Goal: Check status: Check status

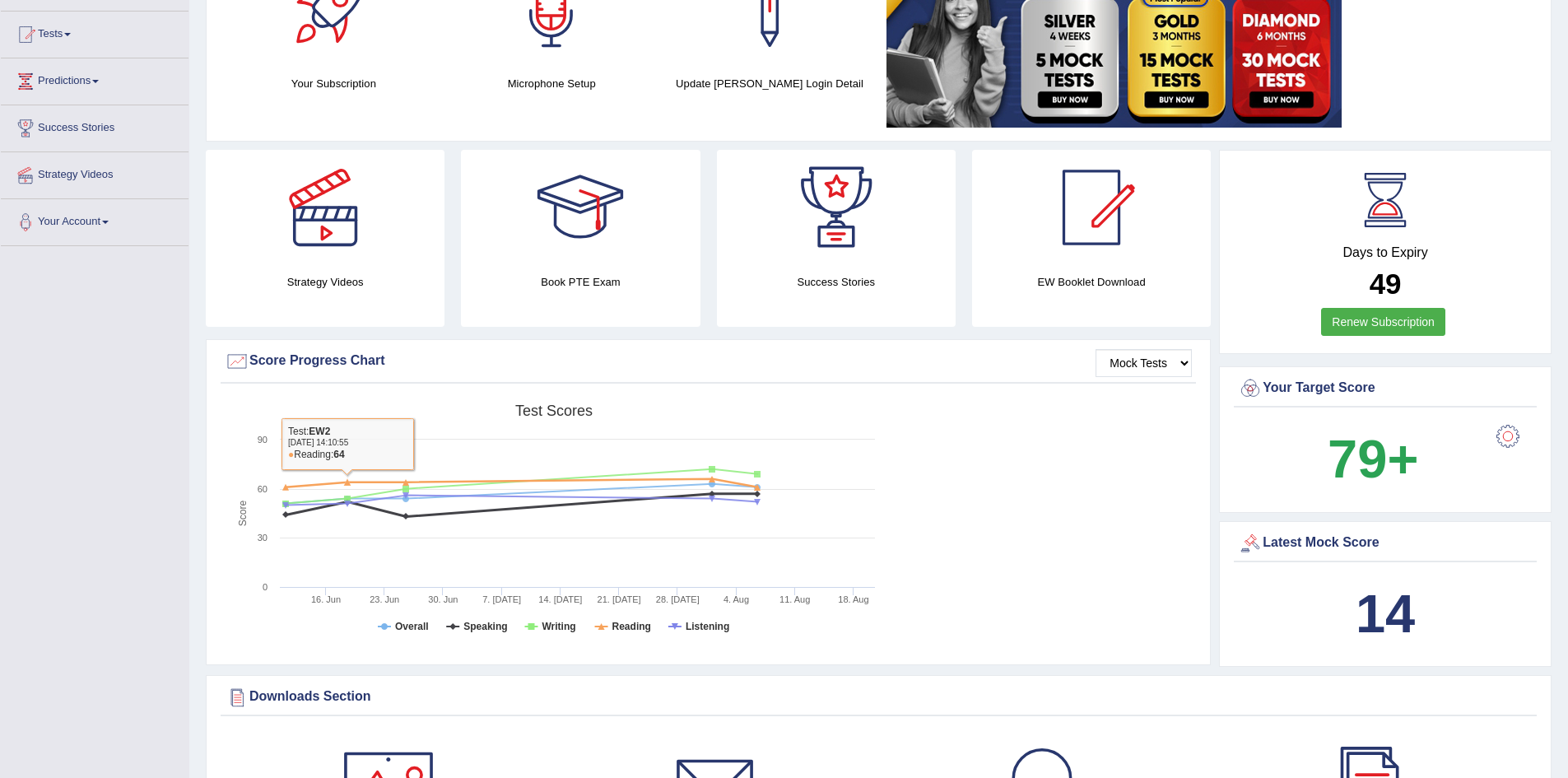
scroll to position [164, 0]
click at [67, 36] on link "Tests" at bounding box center [94, 31] width 187 height 41
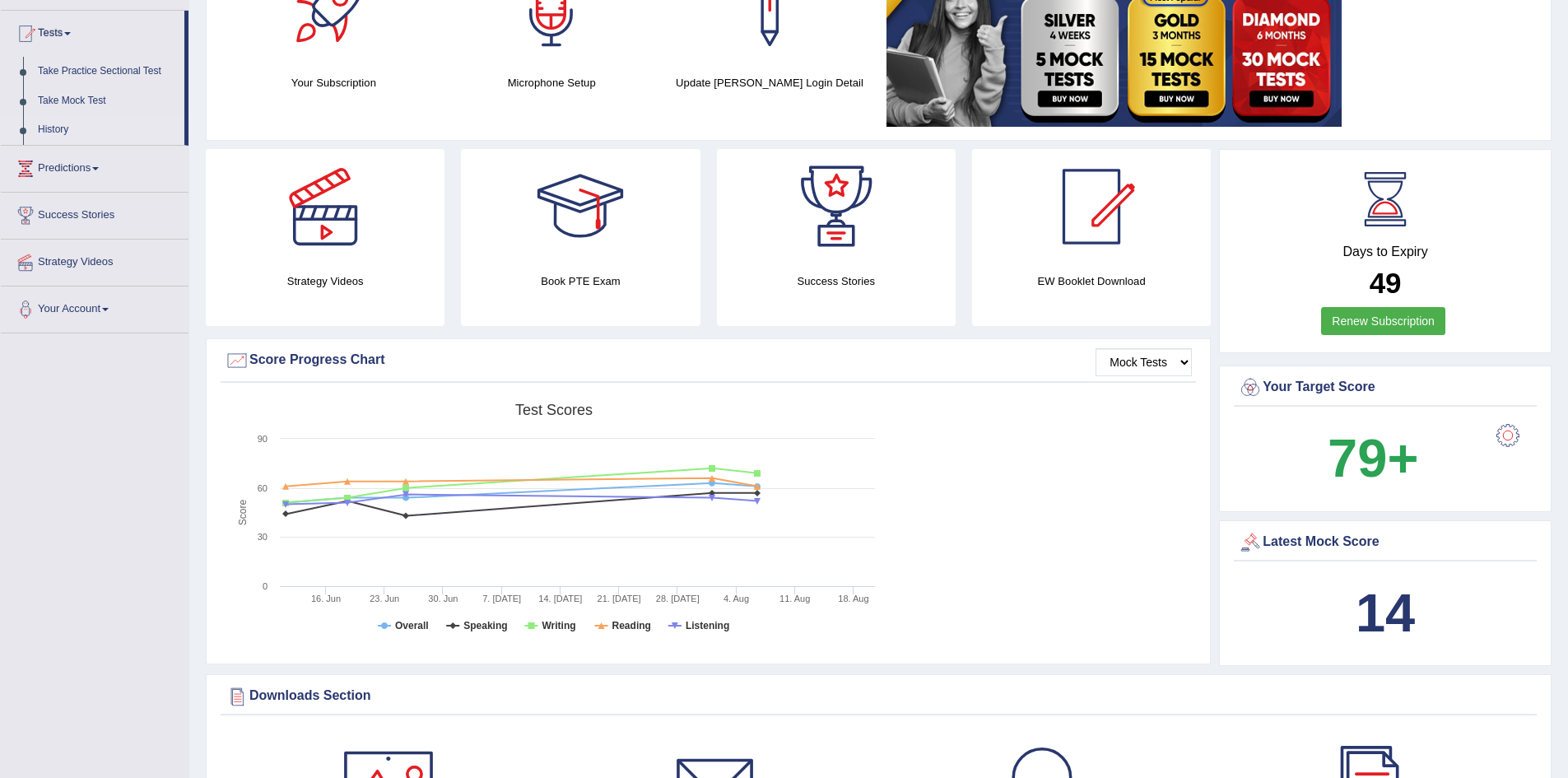
click at [55, 122] on link "History" at bounding box center [108, 130] width 154 height 30
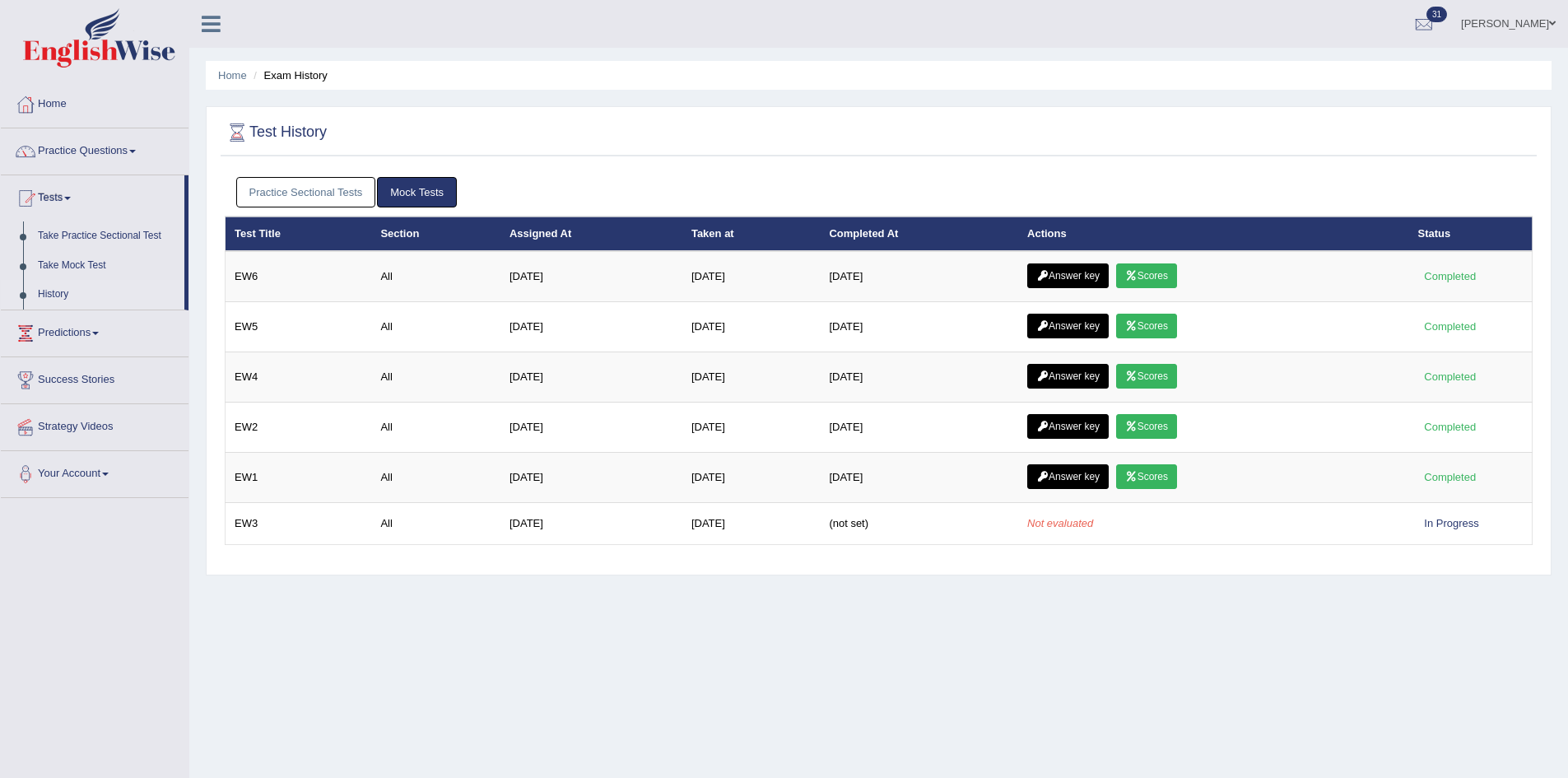
click at [301, 189] on link "Practice Sectional Tests" at bounding box center [306, 192] width 140 height 31
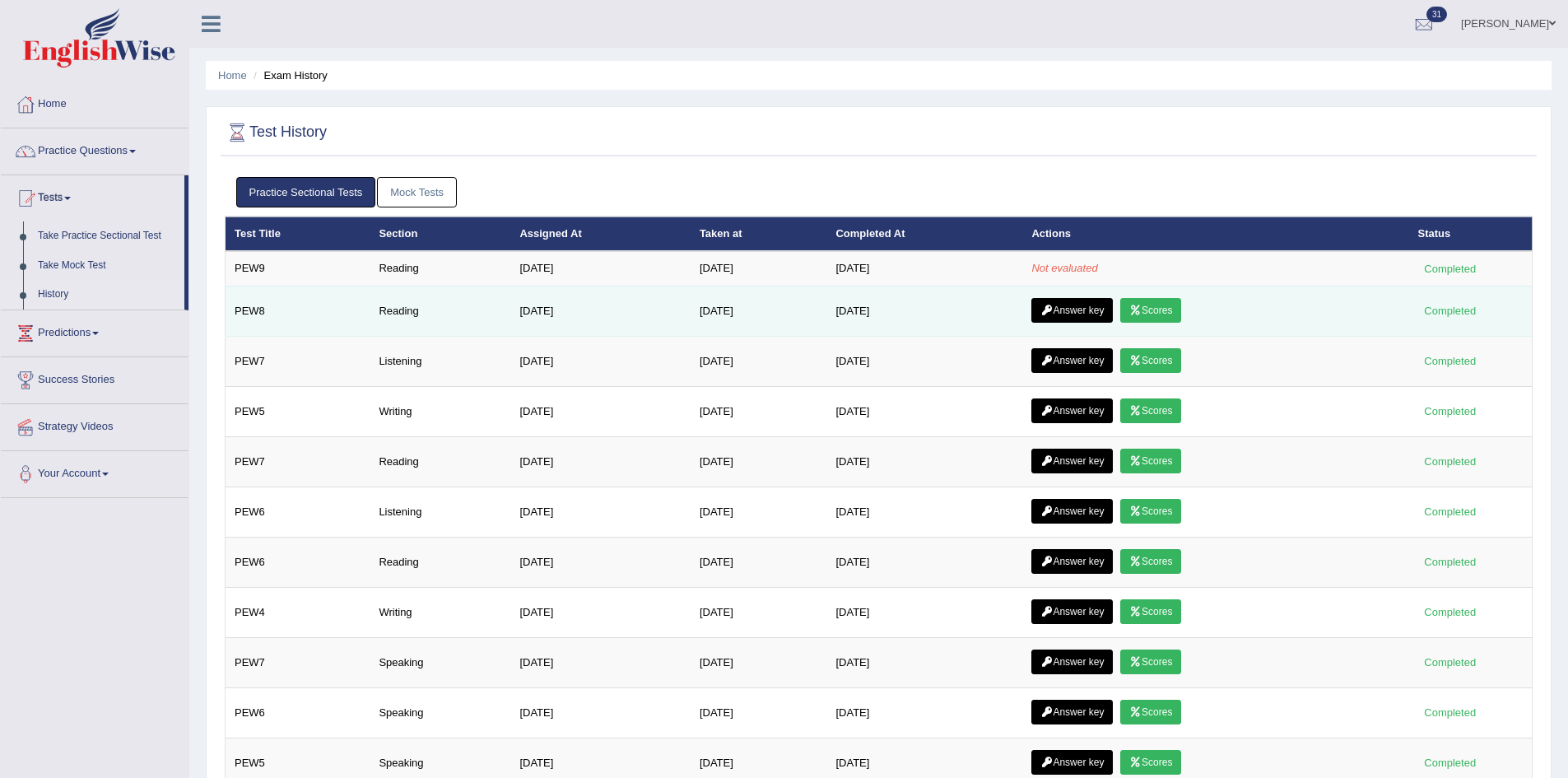
click at [1171, 307] on link "Scores" at bounding box center [1149, 310] width 60 height 25
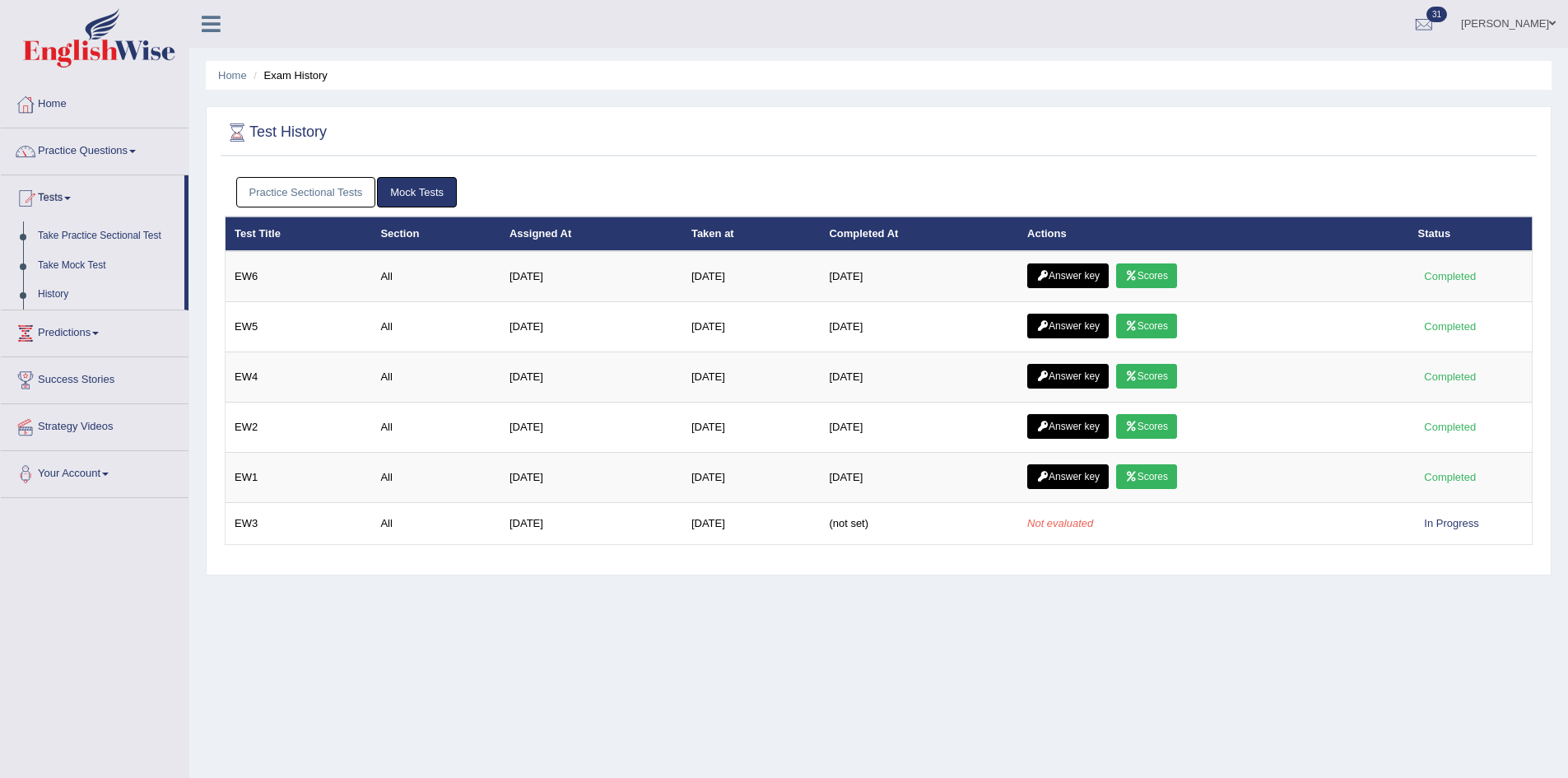
click at [327, 186] on link "Practice Sectional Tests" at bounding box center [306, 192] width 140 height 31
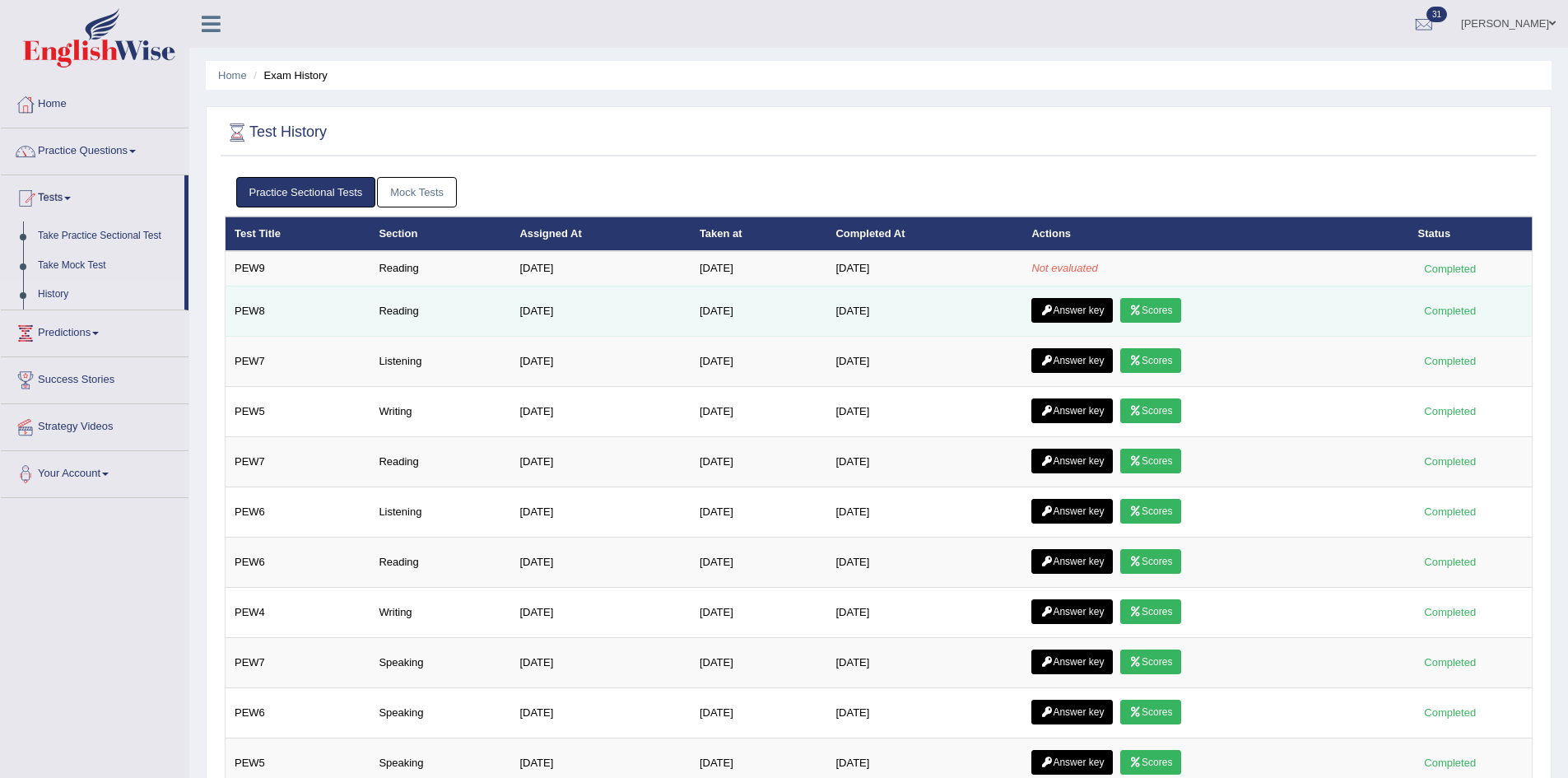
click at [1095, 305] on link "Answer key" at bounding box center [1072, 310] width 82 height 25
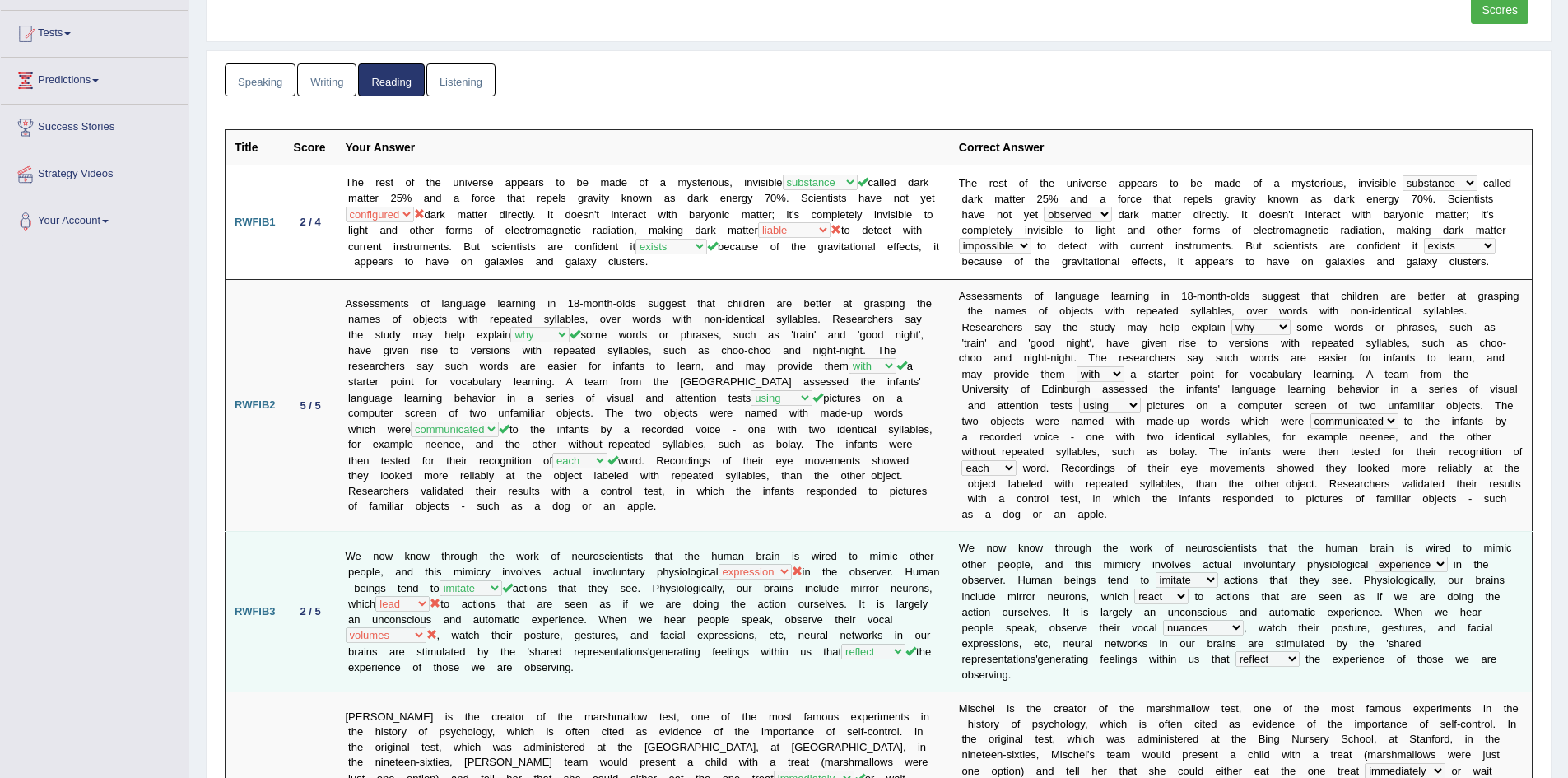
scroll to position [83, 0]
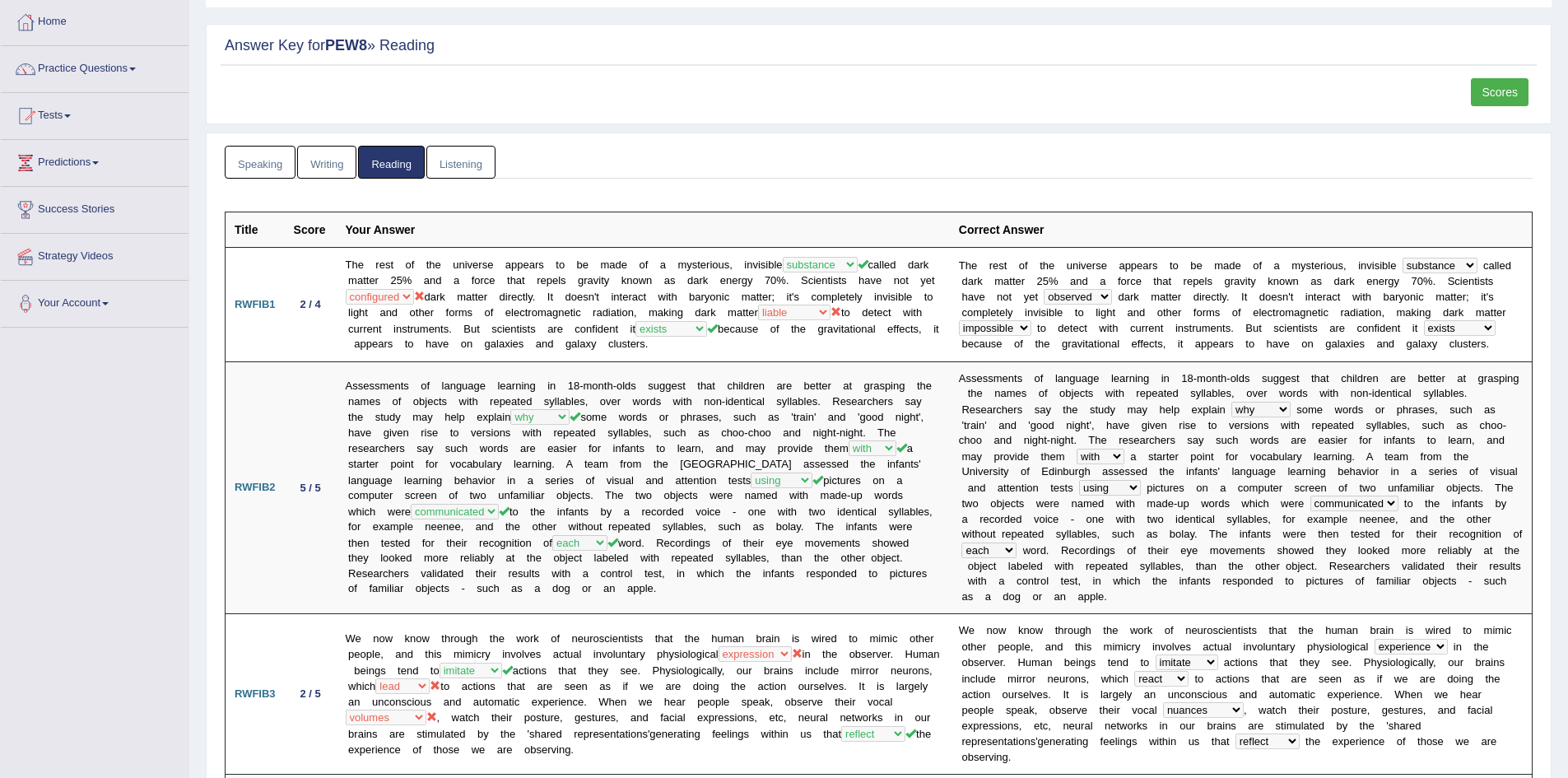
click at [1497, 85] on link "Scores" at bounding box center [1500, 91] width 58 height 28
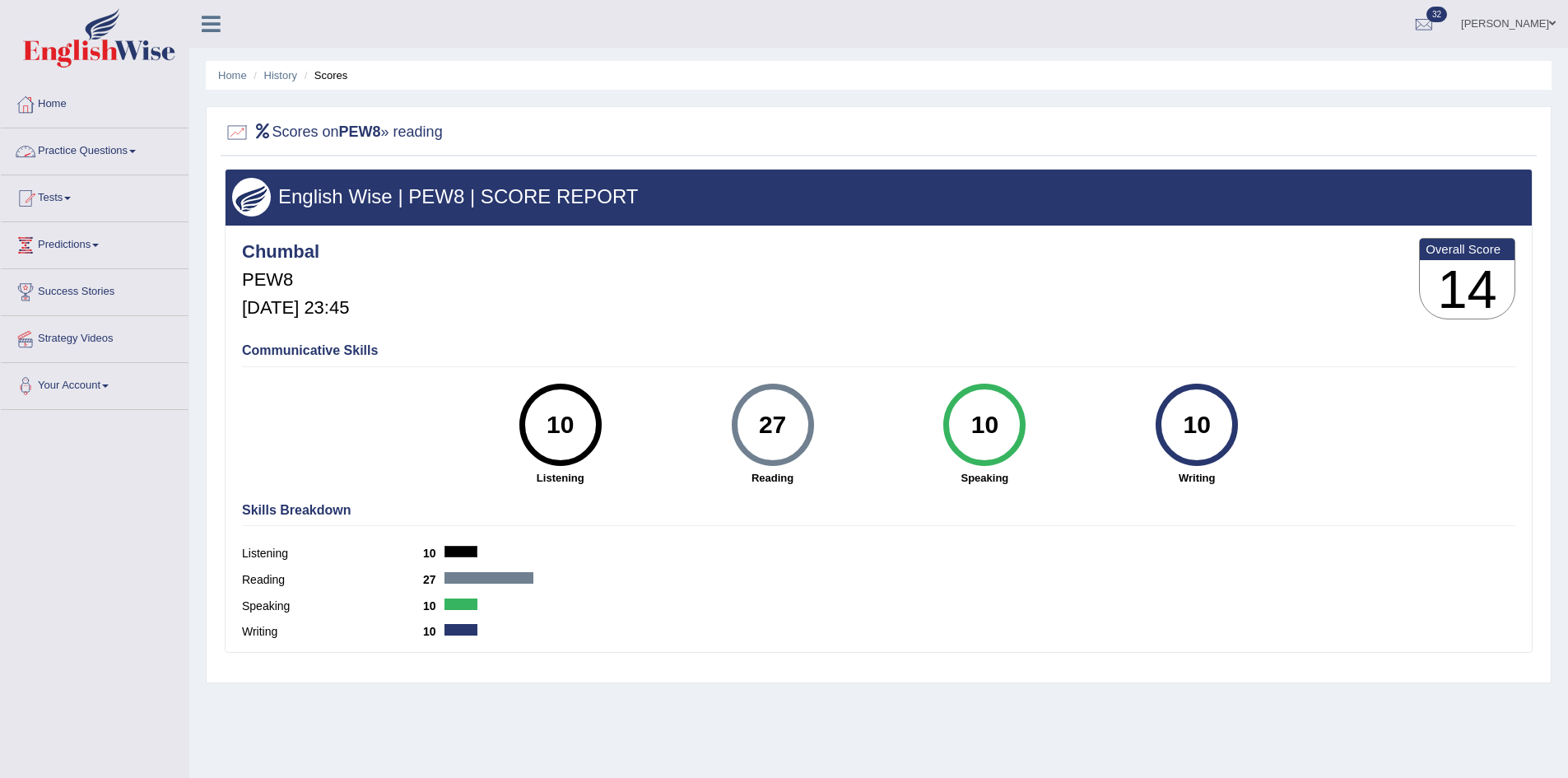
click at [112, 156] on link "Practice Questions" at bounding box center [94, 149] width 187 height 41
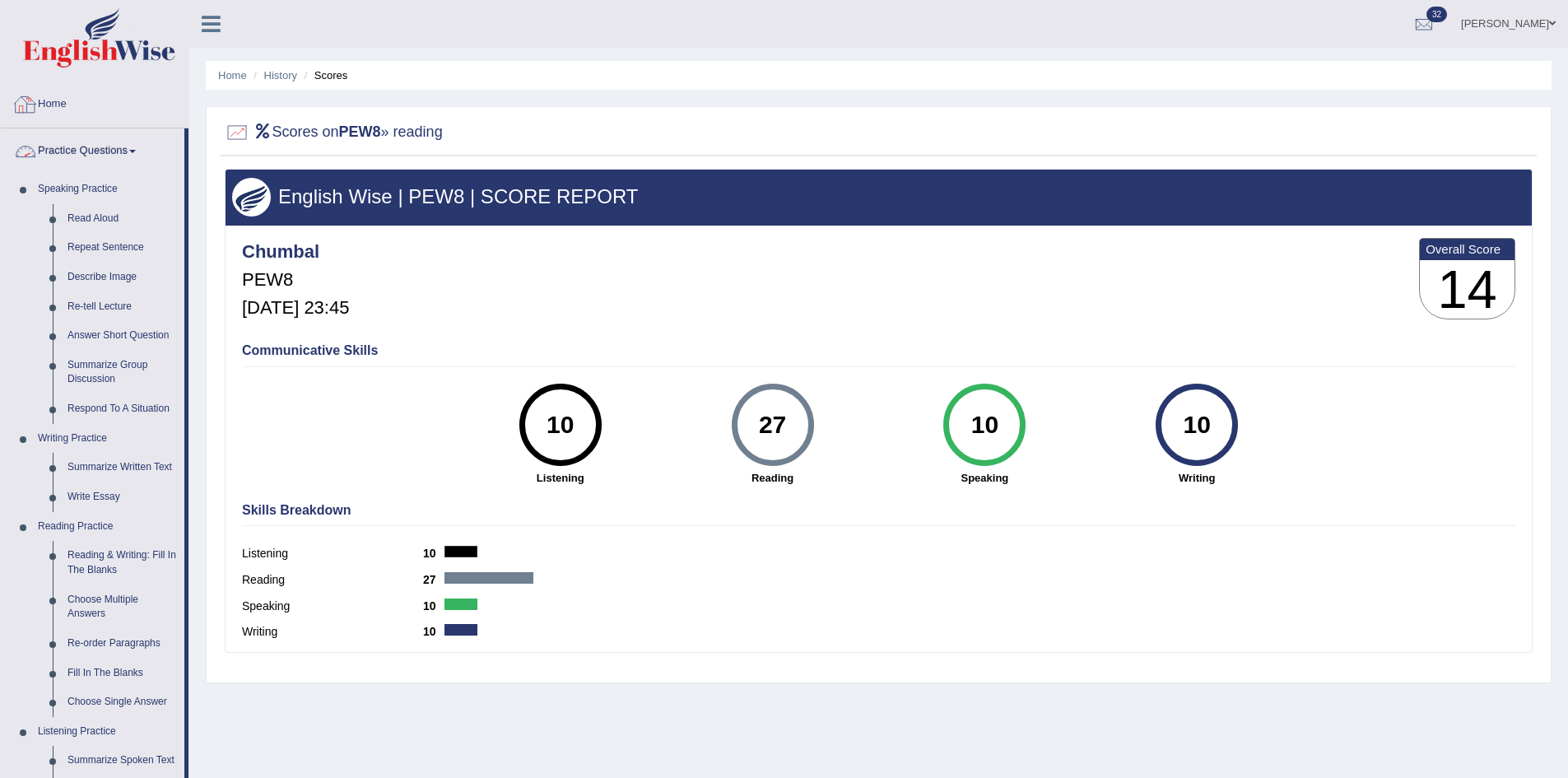
click at [65, 94] on link "Home" at bounding box center [94, 102] width 187 height 41
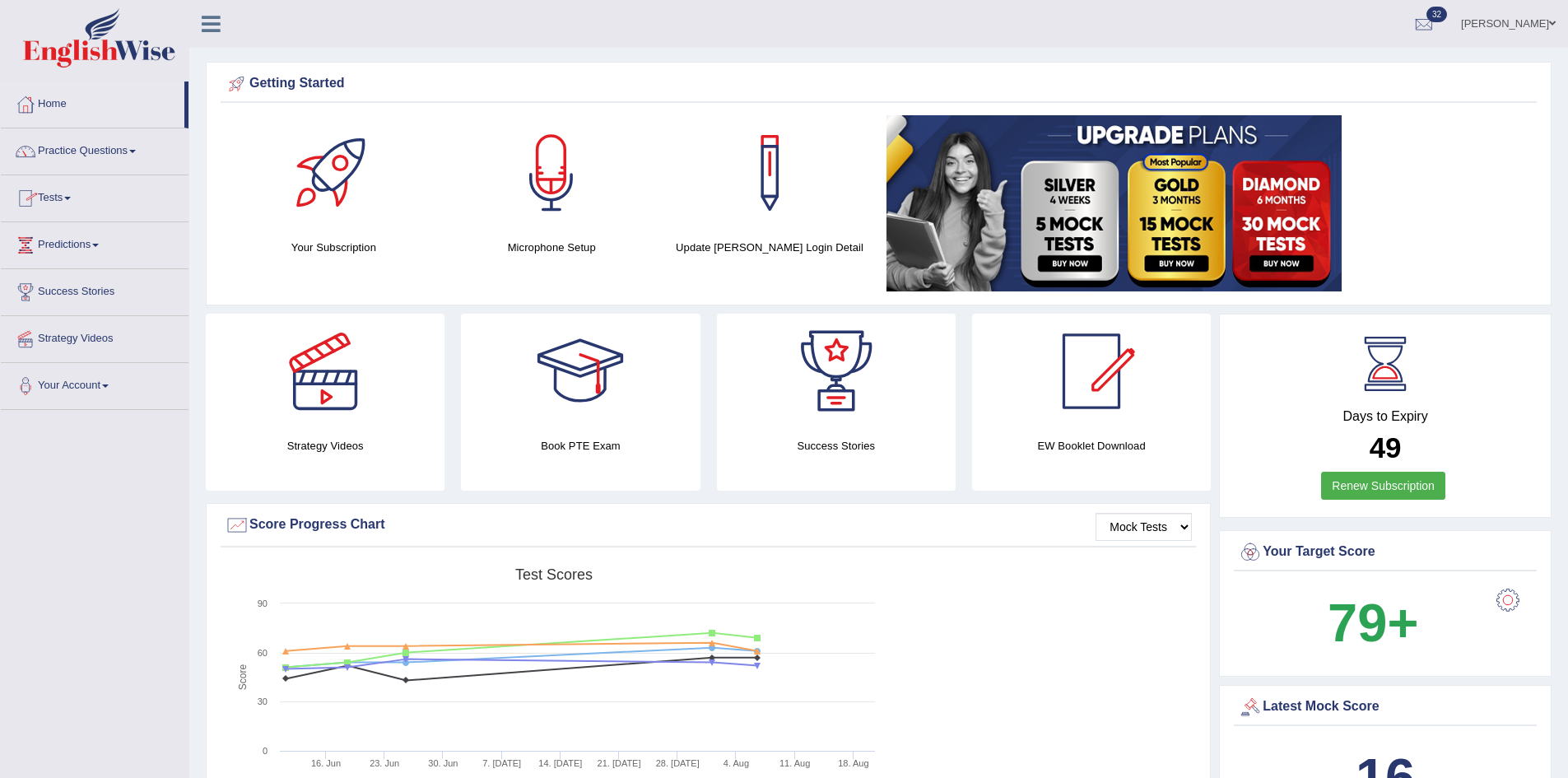
click at [70, 196] on link "Tests" at bounding box center [94, 196] width 187 height 41
click at [54, 297] on link "History" at bounding box center [108, 294] width 154 height 30
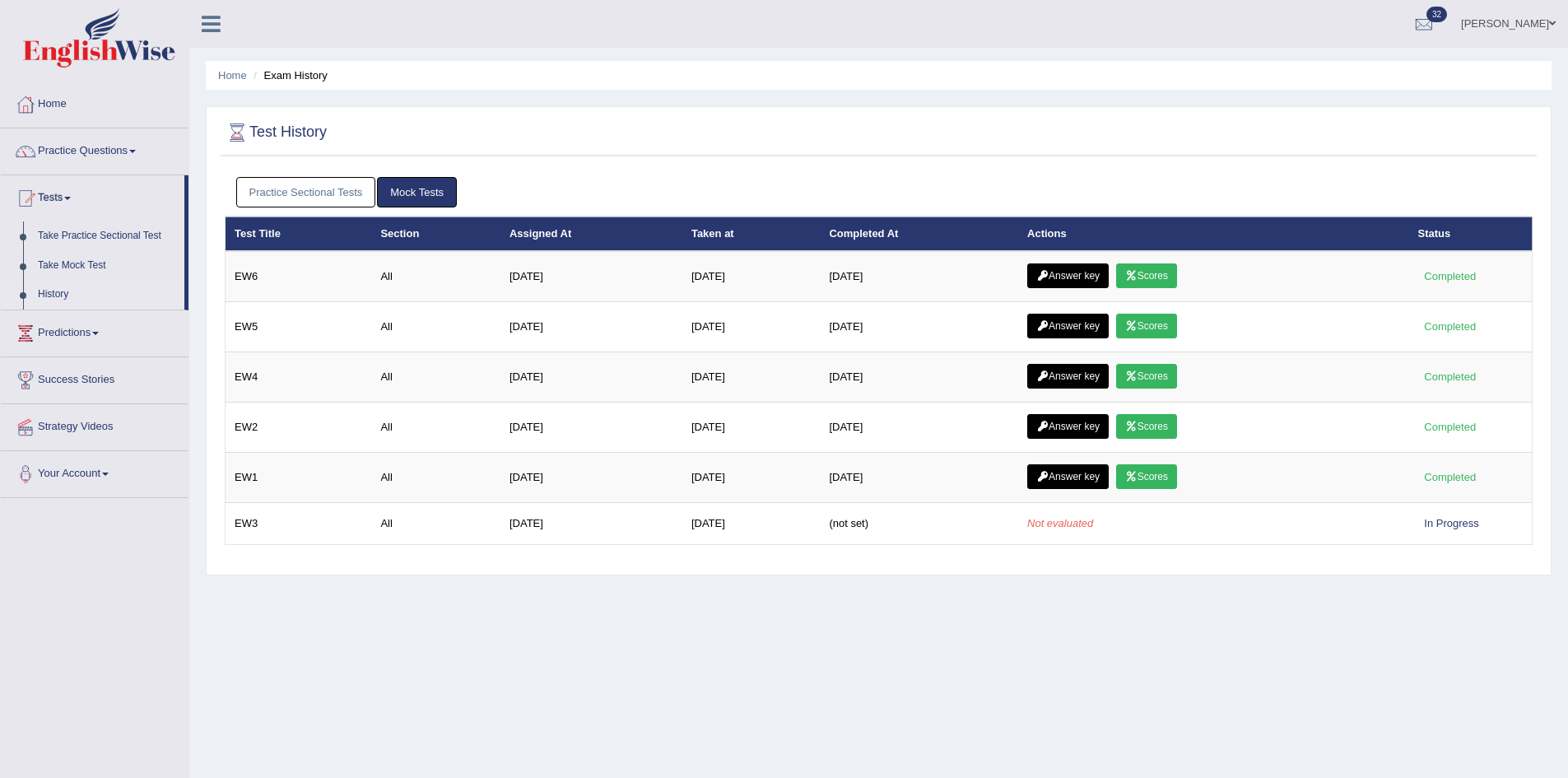
click at [320, 197] on link "Practice Sectional Tests" at bounding box center [306, 192] width 140 height 31
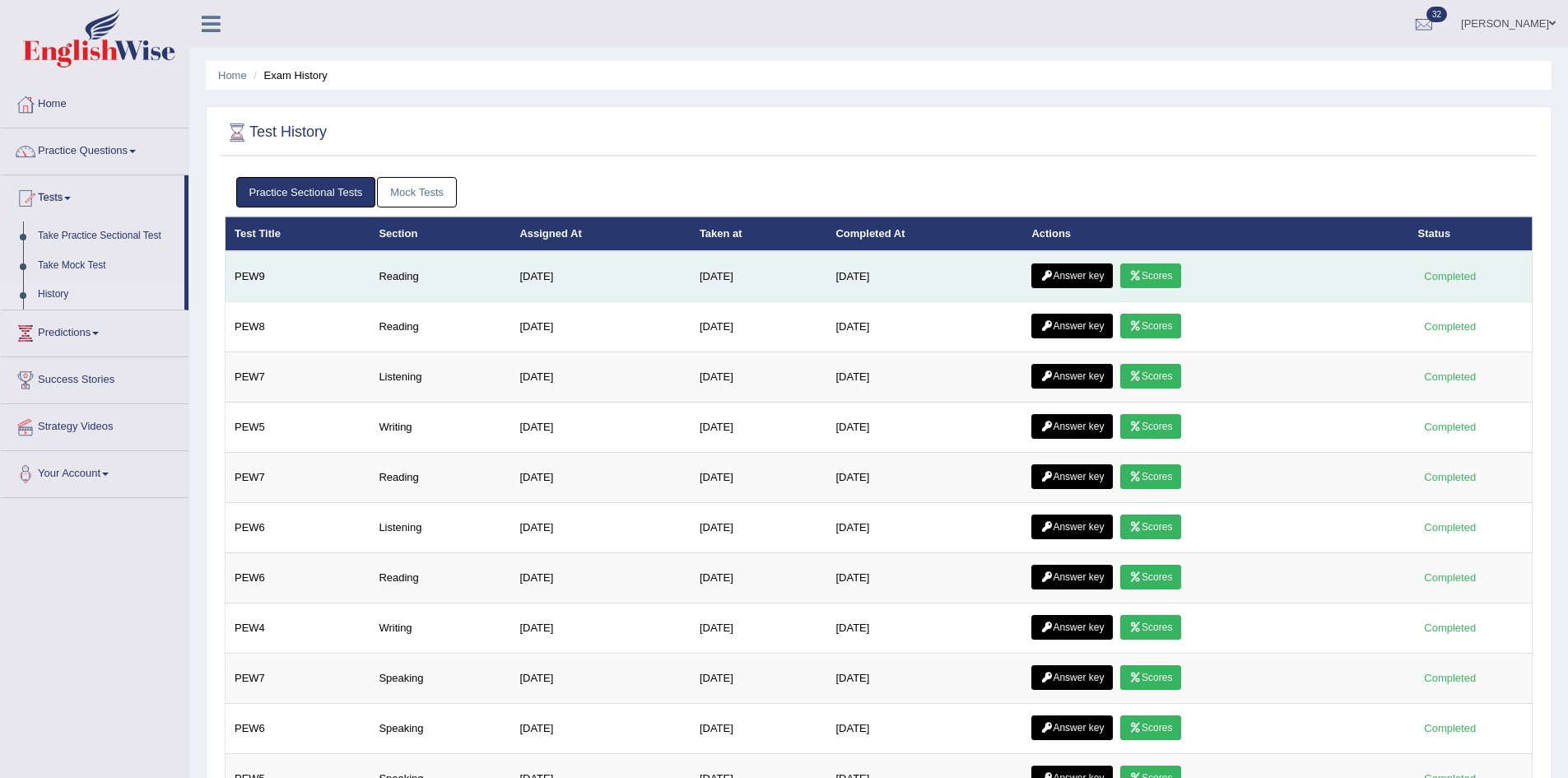
click at [1169, 279] on link "Scores" at bounding box center [1149, 276] width 60 height 25
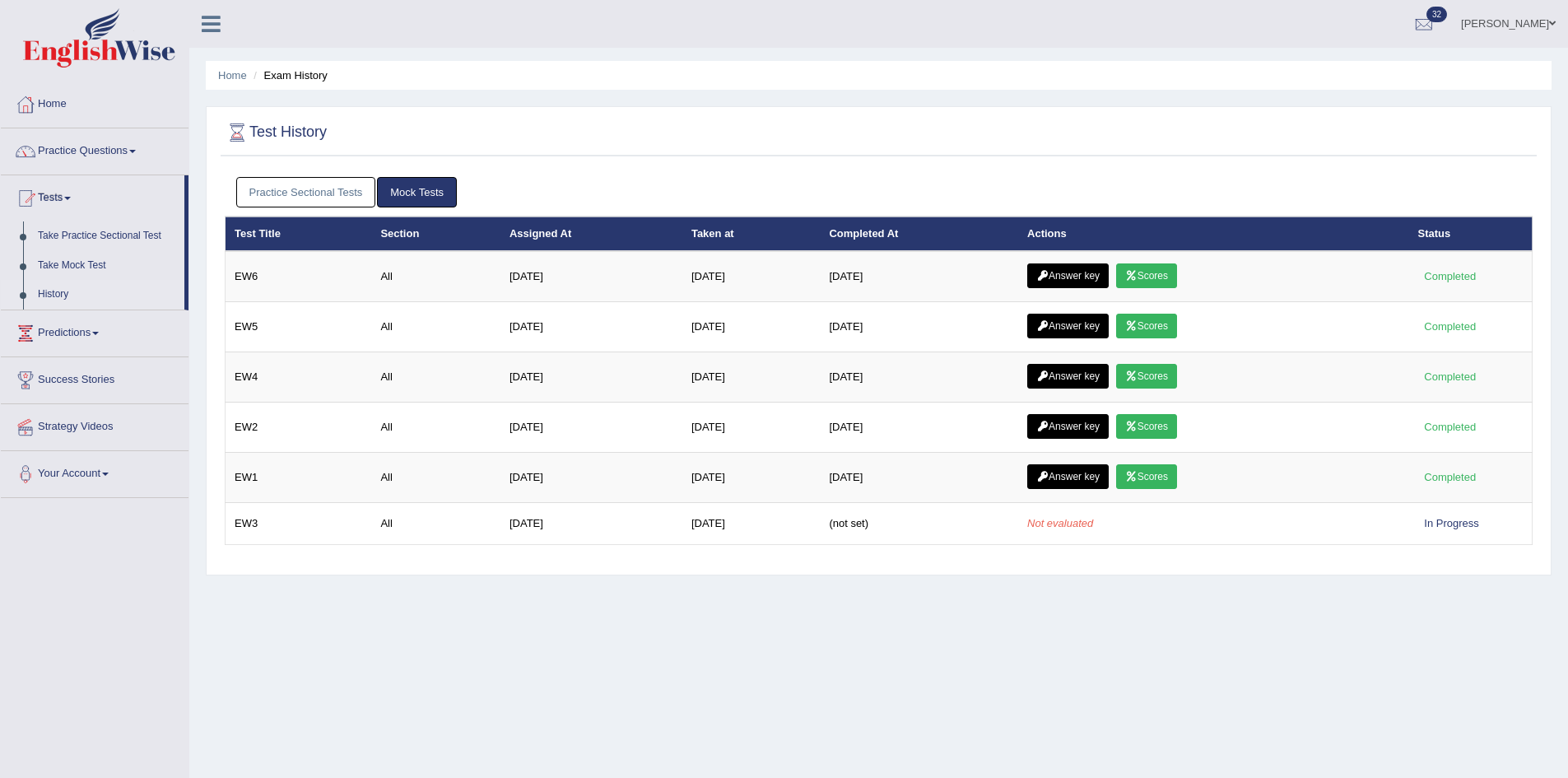
click at [301, 191] on link "Practice Sectional Tests" at bounding box center [306, 192] width 140 height 31
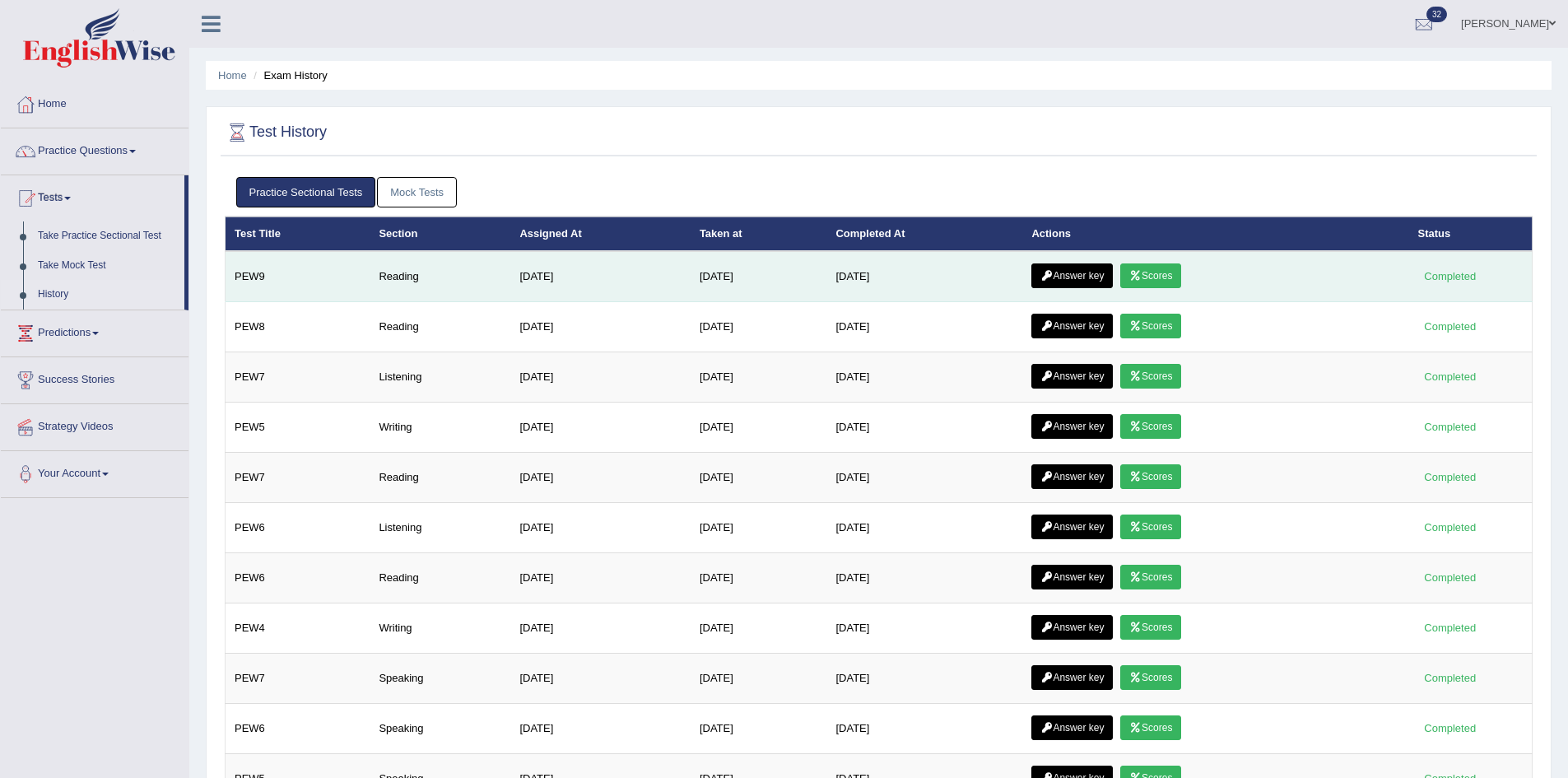
click at [1089, 273] on link "Answer key" at bounding box center [1072, 276] width 82 height 25
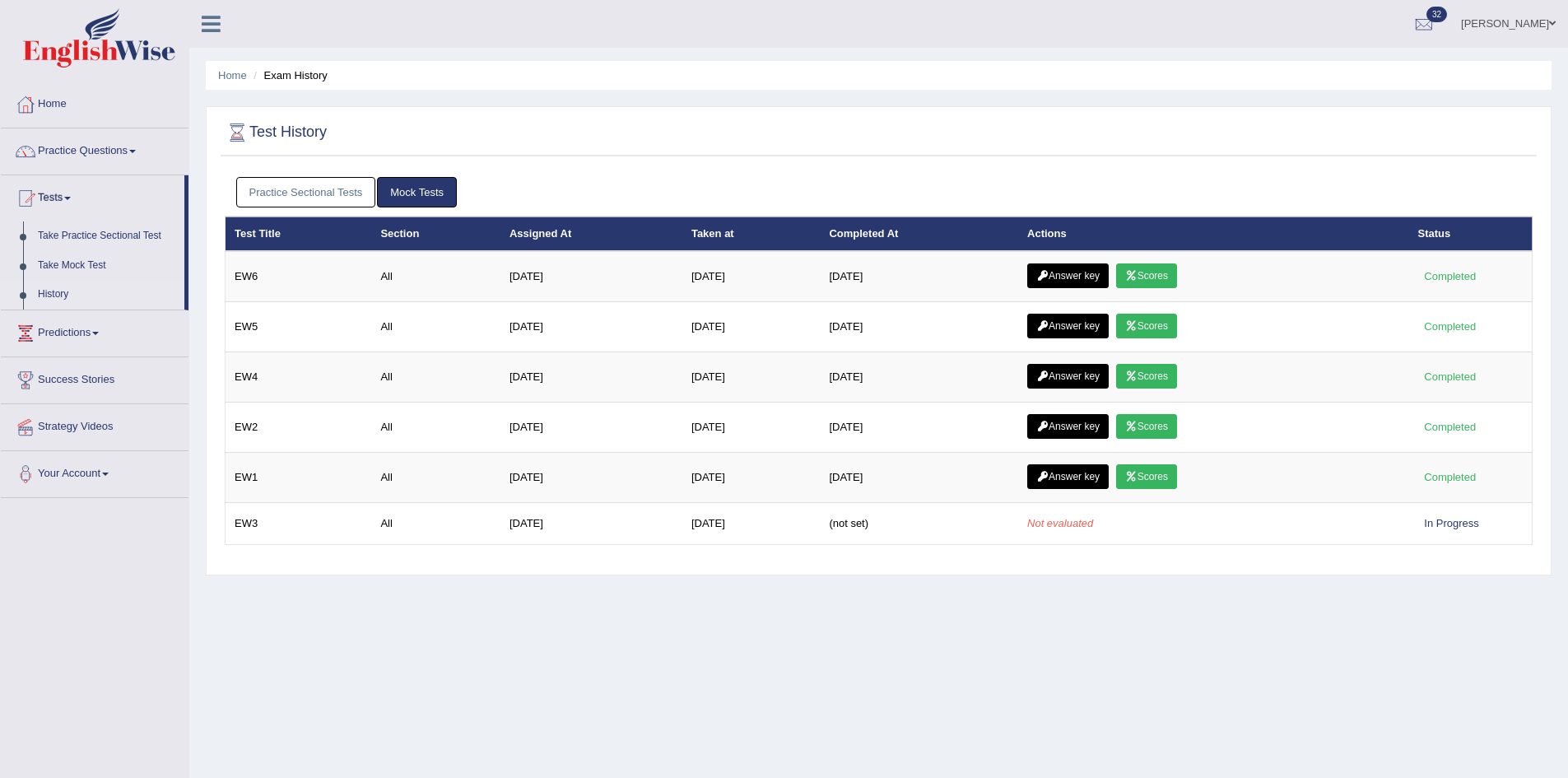
click at [325, 192] on link "Practice Sectional Tests" at bounding box center [306, 192] width 140 height 31
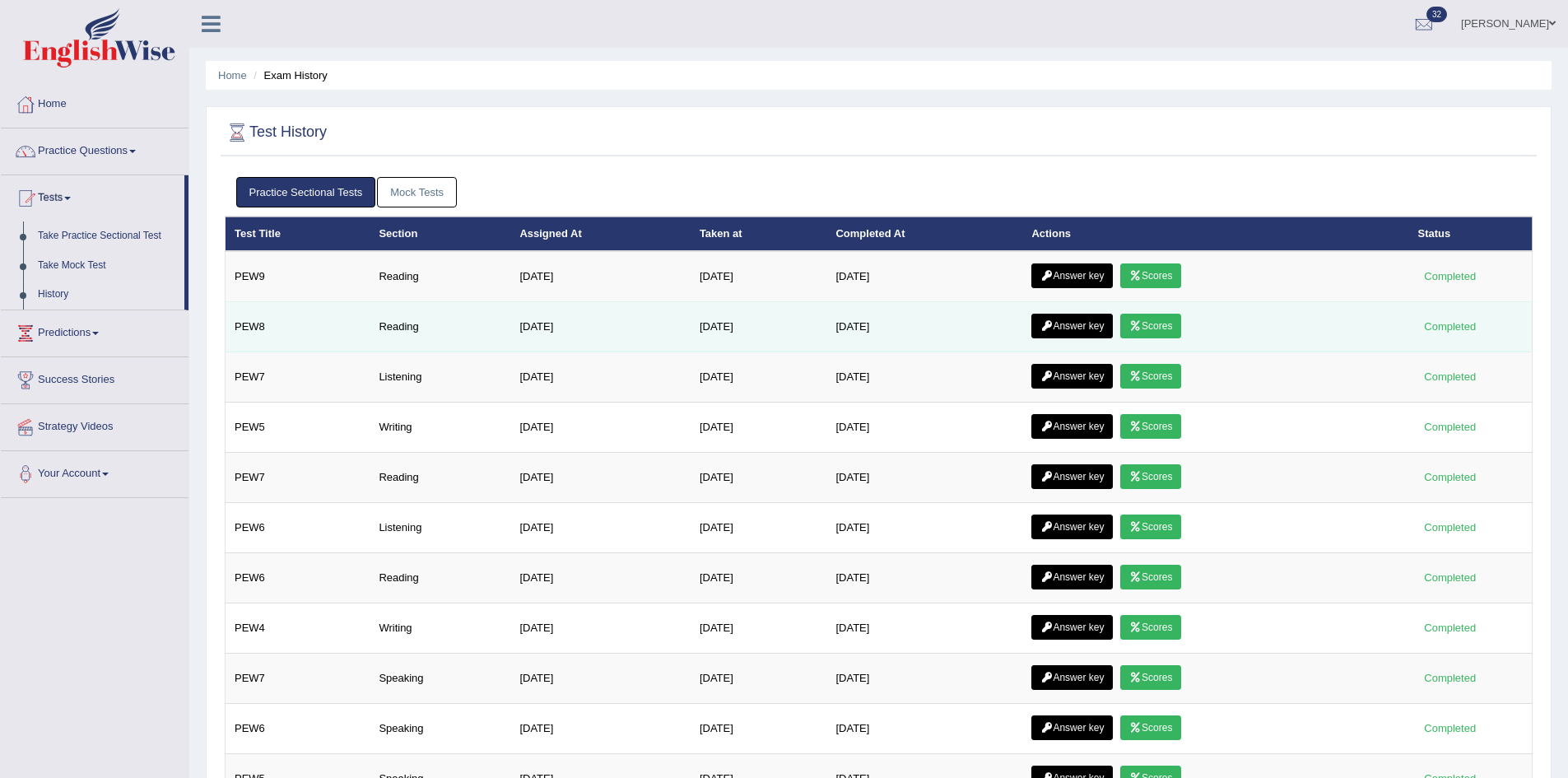
click at [1165, 325] on link "Scores" at bounding box center [1149, 327] width 60 height 25
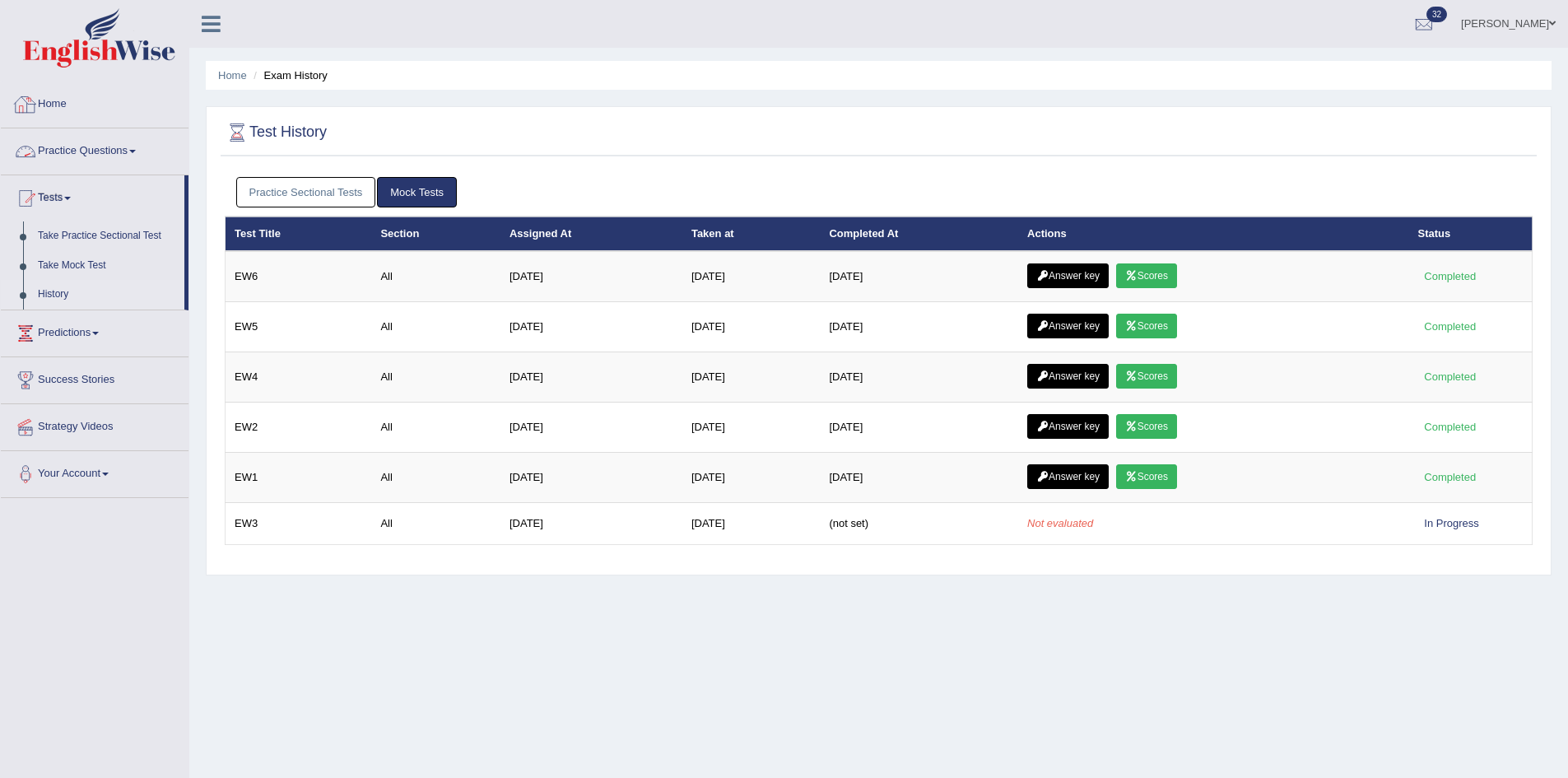
click at [285, 188] on link "Practice Sectional Tests" at bounding box center [306, 192] width 140 height 31
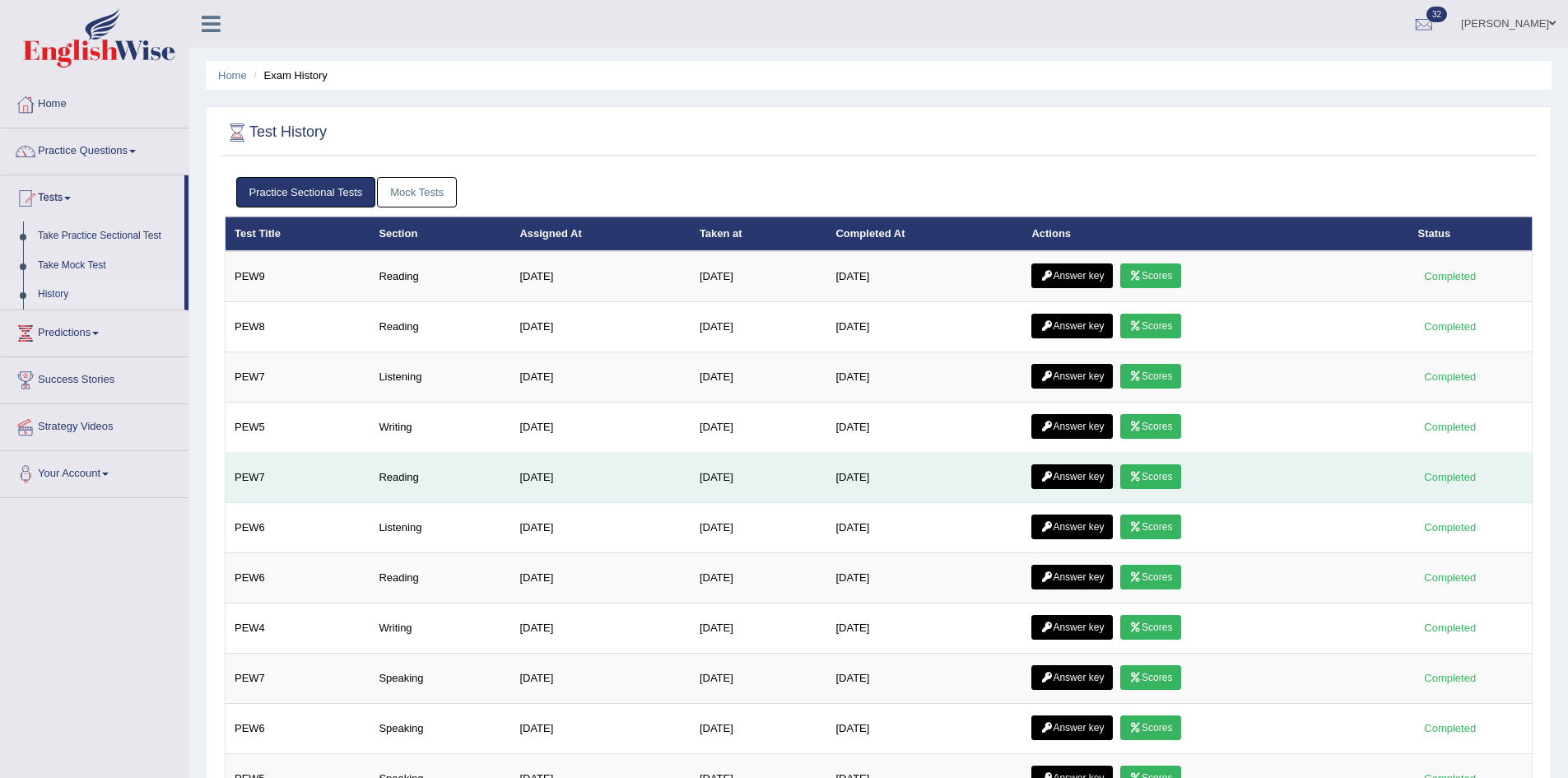
click at [1142, 476] on icon at bounding box center [1135, 476] width 12 height 10
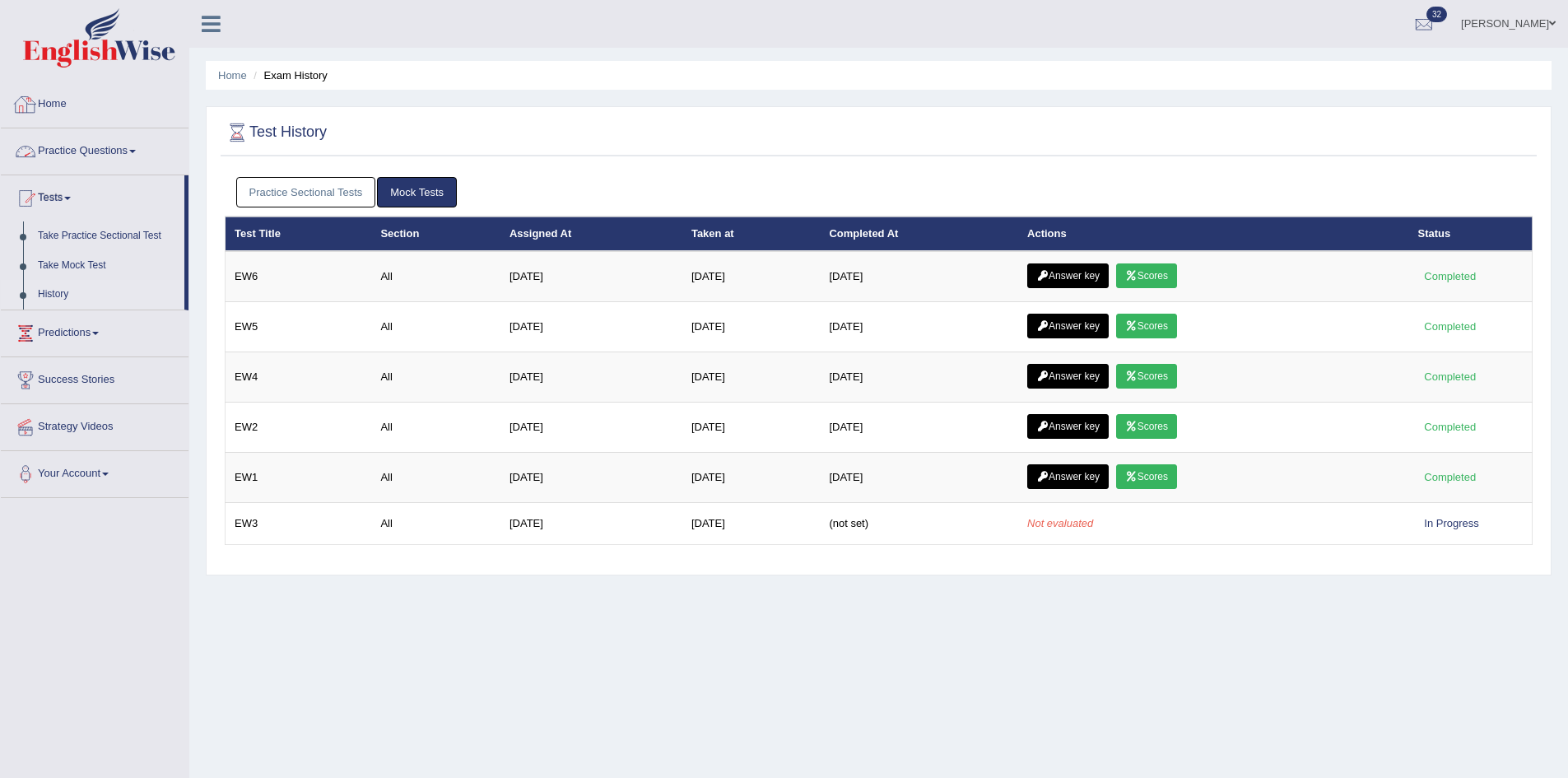
click at [323, 182] on link "Practice Sectional Tests" at bounding box center [306, 192] width 140 height 31
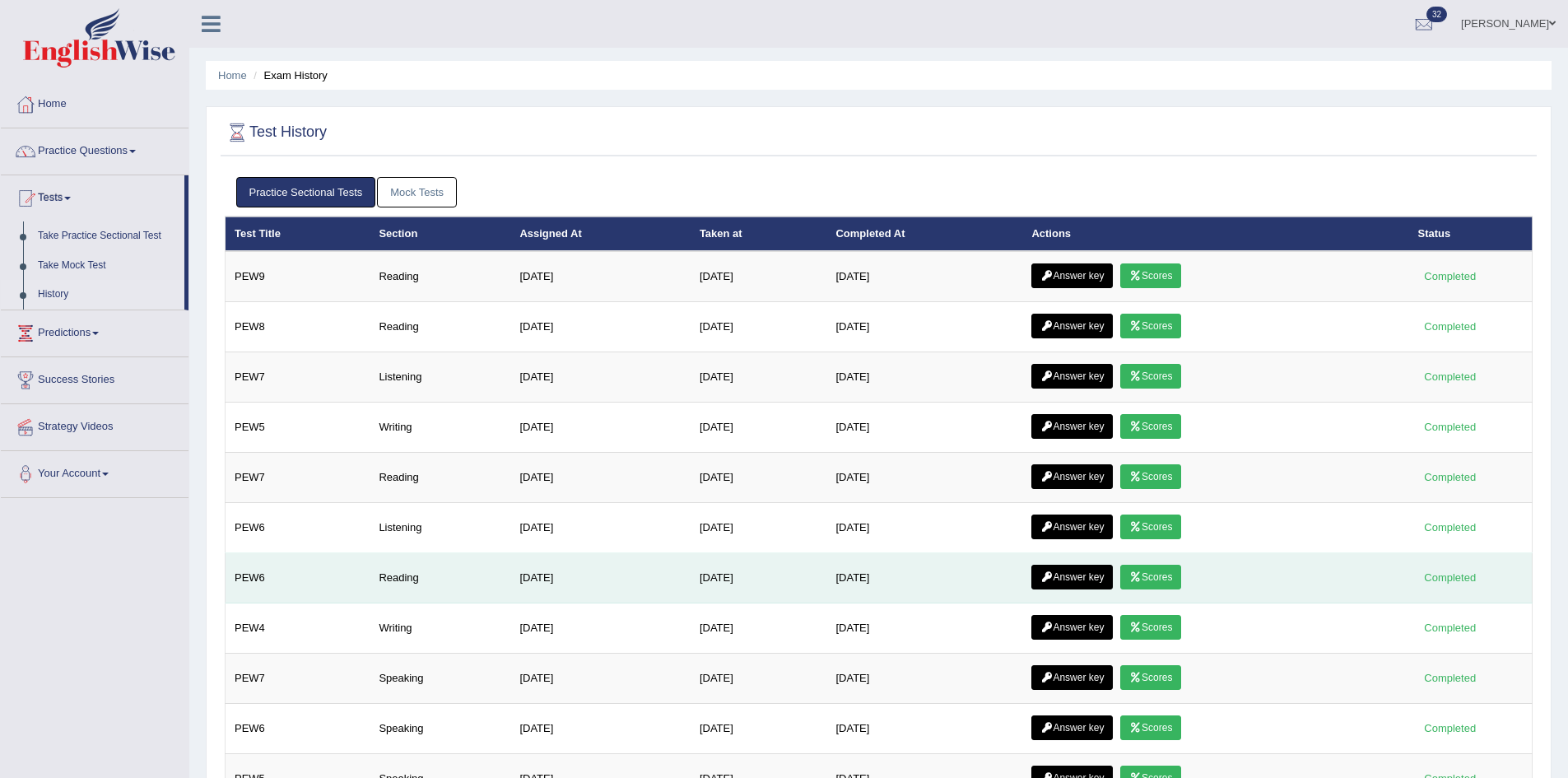
click at [1153, 572] on link "Scores" at bounding box center [1149, 577] width 60 height 25
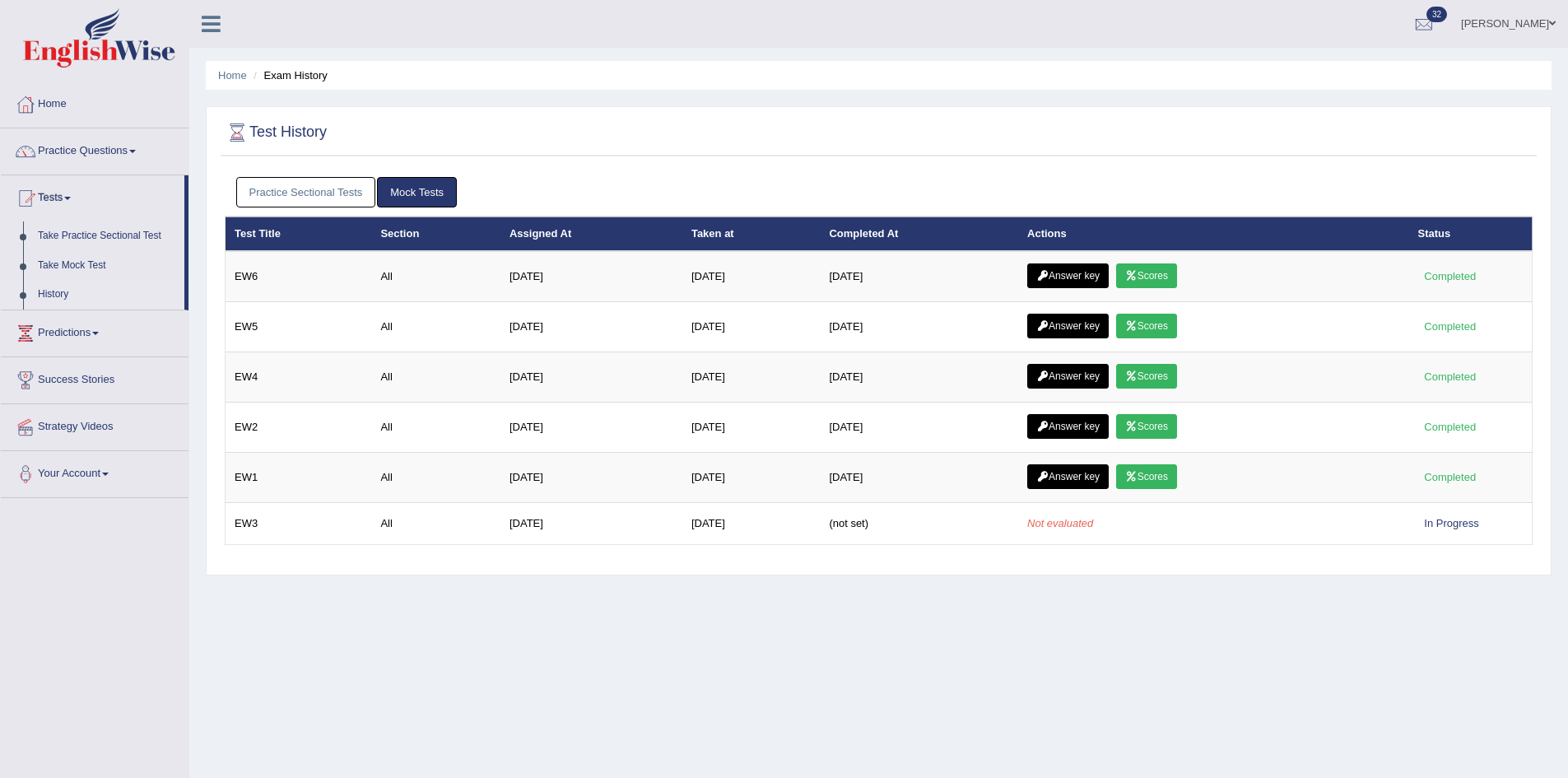
click at [312, 193] on link "Practice Sectional Tests" at bounding box center [306, 192] width 140 height 31
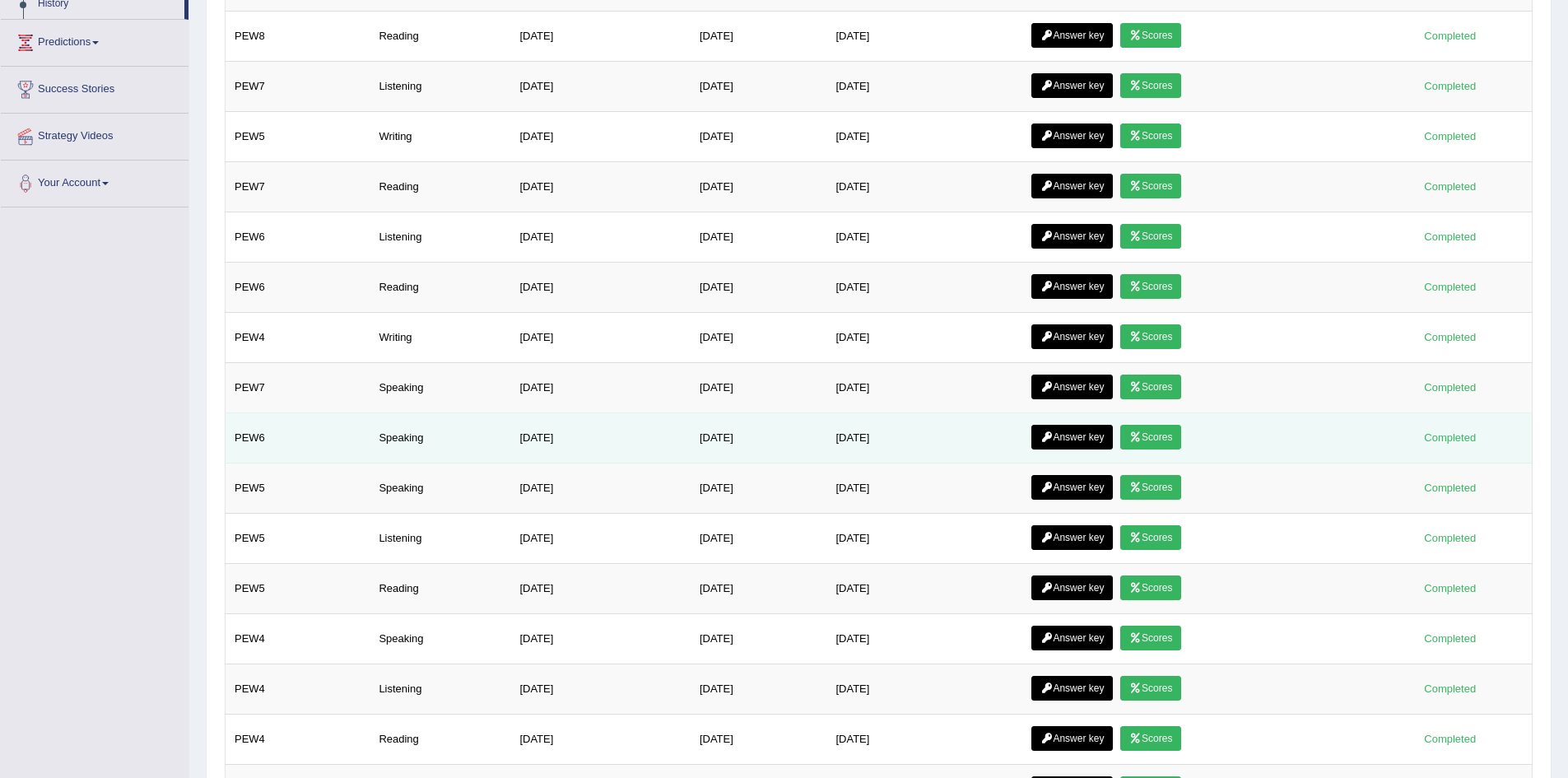
scroll to position [329, 0]
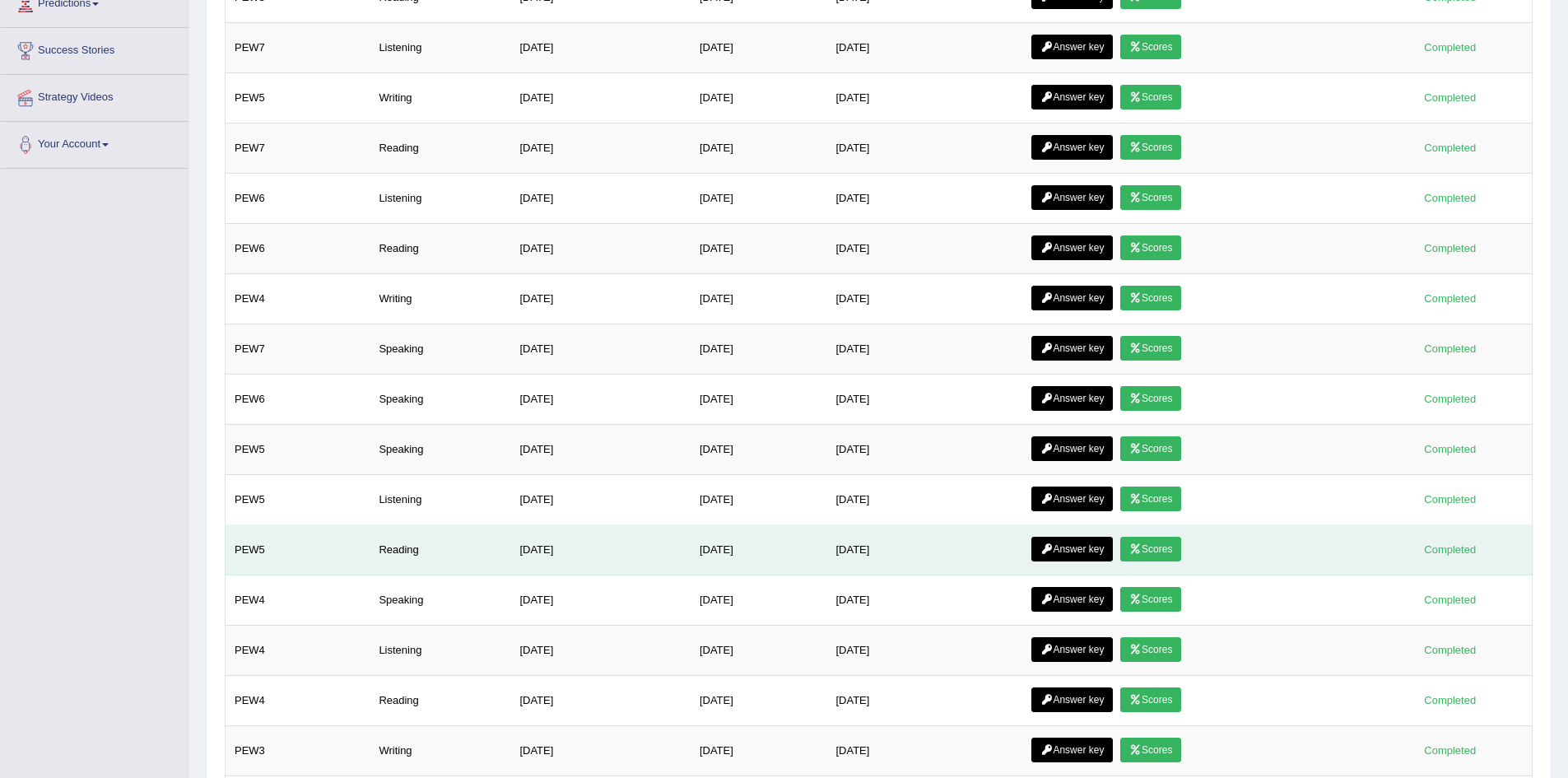
click at [1142, 547] on icon at bounding box center [1135, 549] width 12 height 10
